Goal: Task Accomplishment & Management: Manage account settings

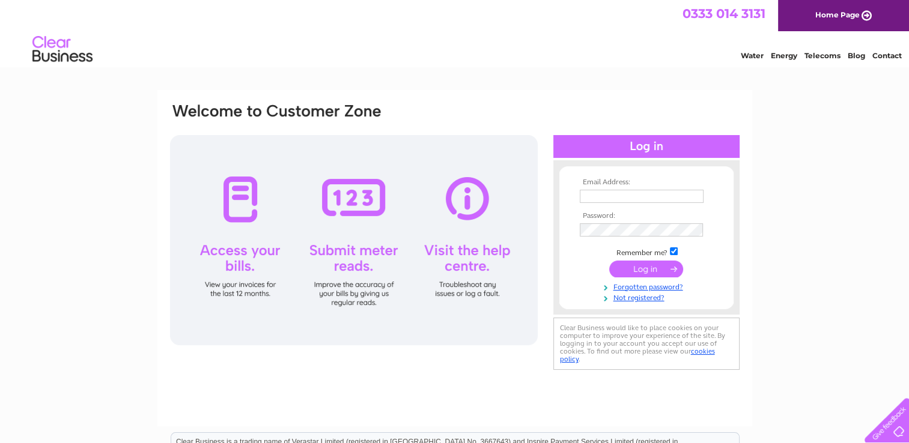
type input "accounts@everscot.co.uk"
click at [651, 263] on input "submit" at bounding box center [646, 269] width 74 height 17
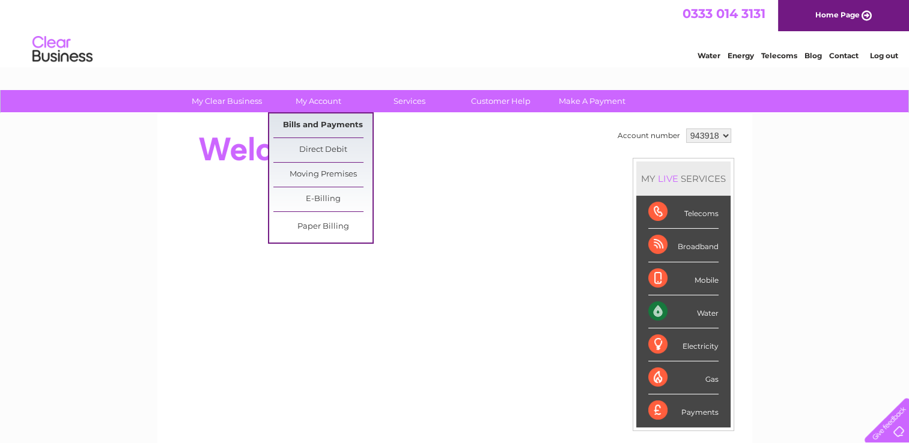
click at [327, 121] on link "Bills and Payments" at bounding box center [322, 126] width 99 height 24
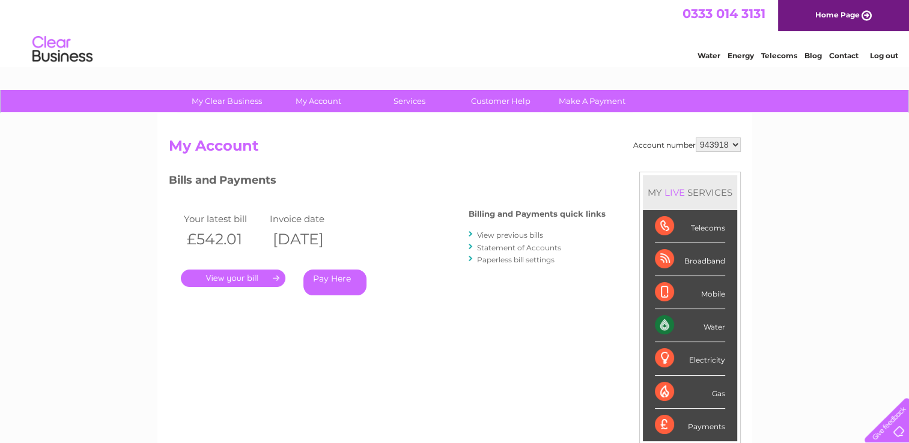
click at [237, 278] on link "." at bounding box center [233, 278] width 105 height 17
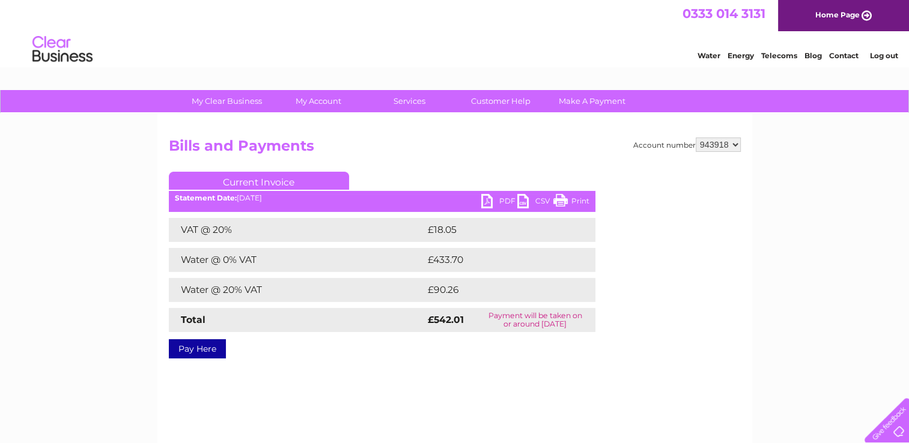
click at [447, 257] on td "£433.70" at bounding box center [499, 260] width 149 height 24
copy td "433.70"
click at [449, 287] on td "£90.26" at bounding box center [498, 290] width 147 height 24
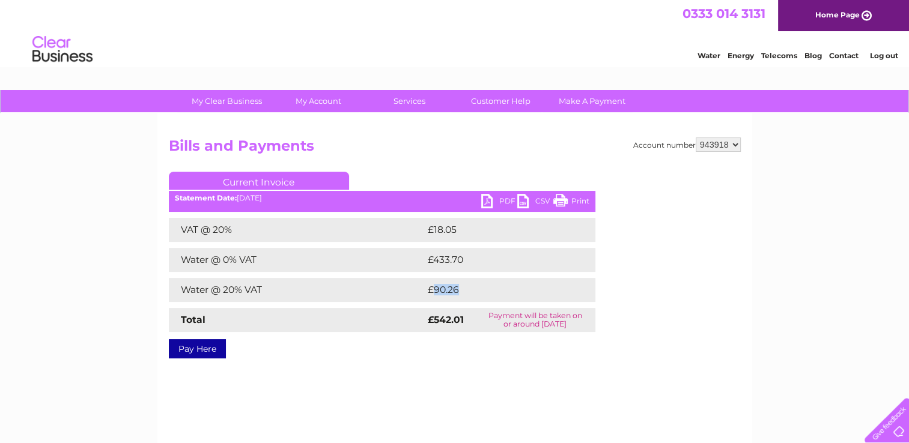
copy td "90.26"
click at [488, 200] on link "PDF" at bounding box center [499, 202] width 36 height 17
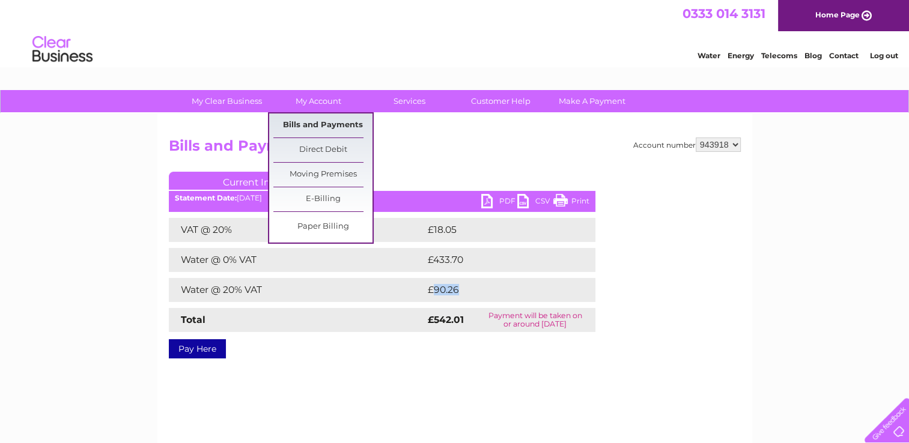
click at [327, 124] on link "Bills and Payments" at bounding box center [322, 126] width 99 height 24
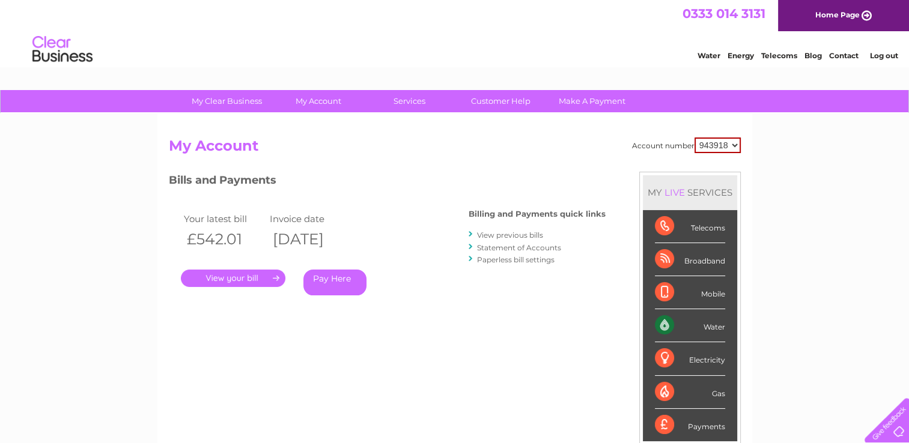
click at [520, 235] on link "View previous bills" at bounding box center [510, 235] width 66 height 9
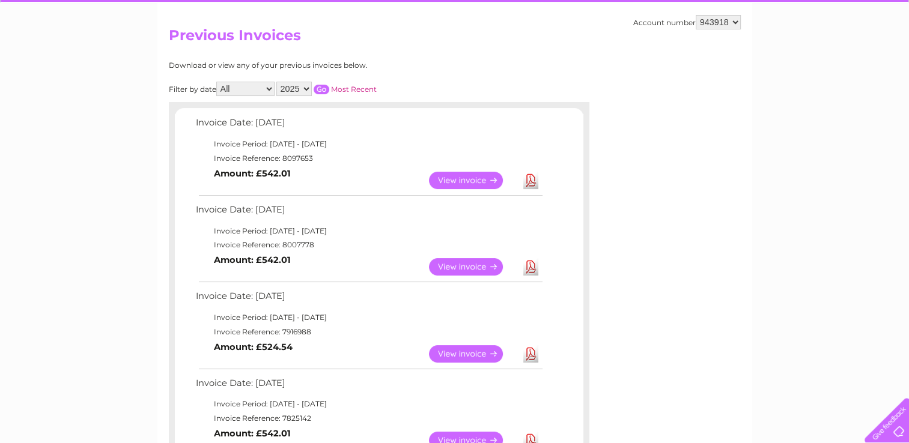
scroll to position [72, 0]
